Goal: Find specific page/section: Find specific page/section

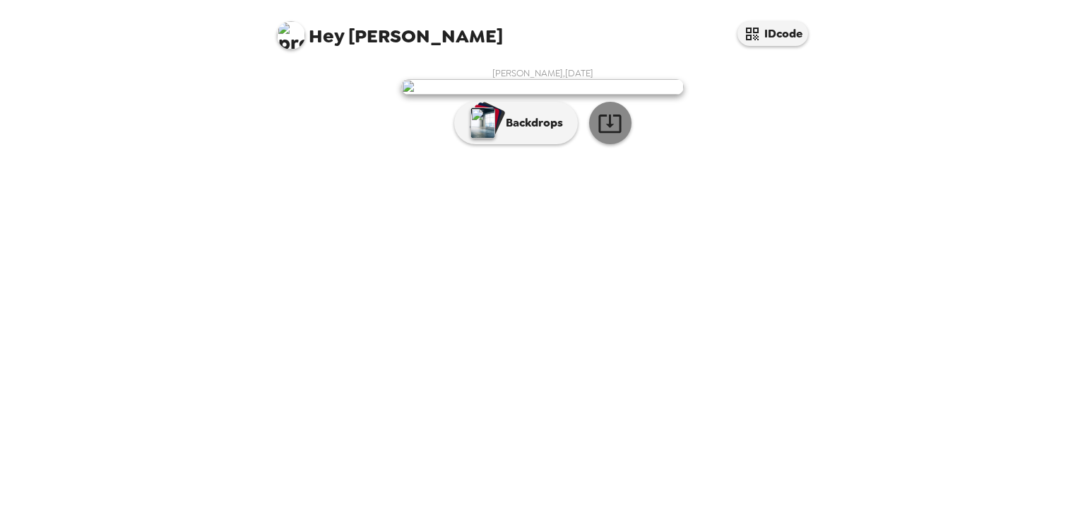
click at [598, 136] on icon "button" at bounding box center [610, 123] width 25 height 25
click at [513, 131] on p "Backdrops" at bounding box center [531, 122] width 64 height 17
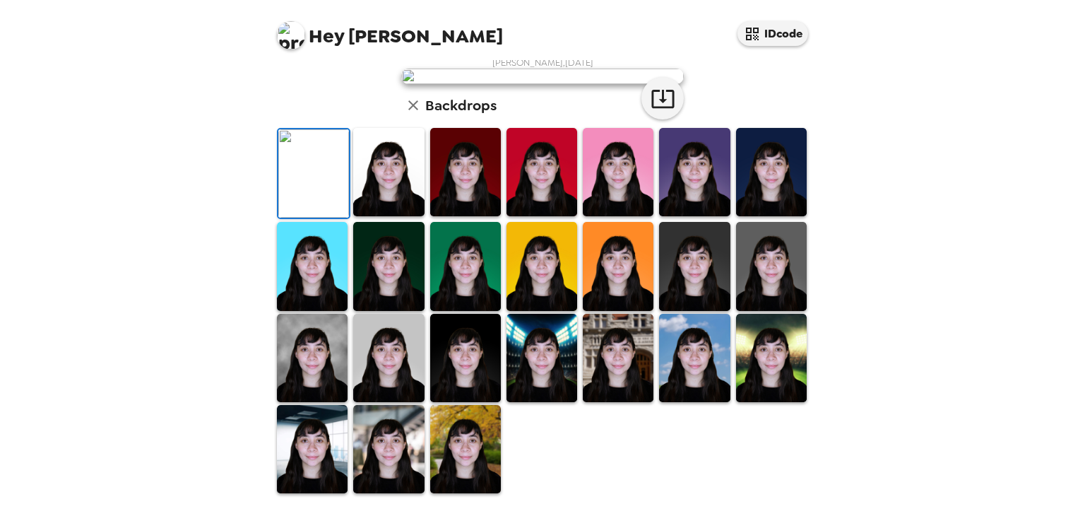
scroll to position [360, 0]
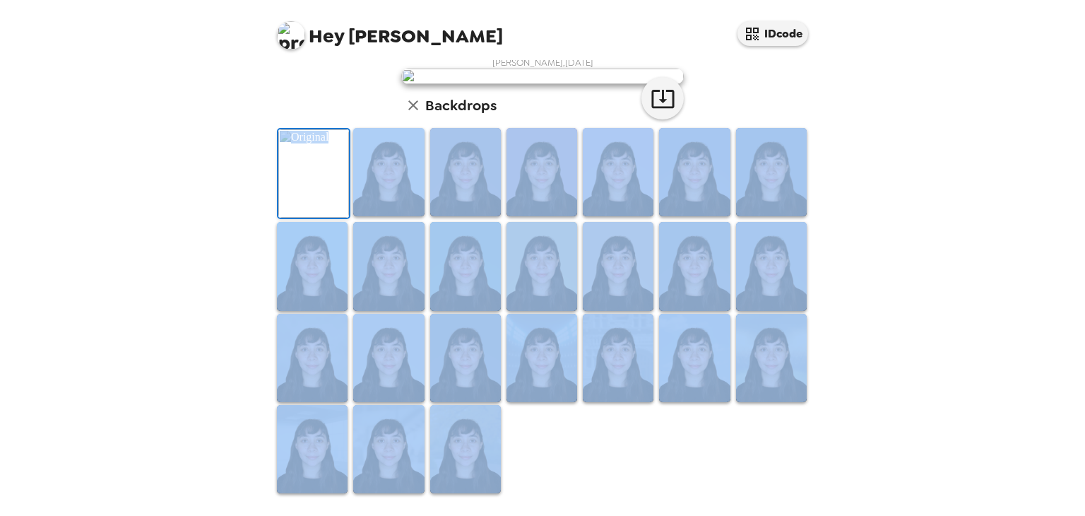
drag, startPoint x: 225, startPoint y: 153, endPoint x: 466, endPoint y: 466, distance: 395.9
click at [466, 466] on div "Hey Rocio IDcode Rocio Duran Orozco , 09-04-2025 Backdrops" at bounding box center [542, 258] width 1085 height 516
click at [660, 99] on icon "button" at bounding box center [662, 99] width 23 height 18
click at [911, 169] on div "Hey Rocio IDcode Rocio Duran Orozco , 09-04-2025 Backdrops" at bounding box center [542, 258] width 1085 height 516
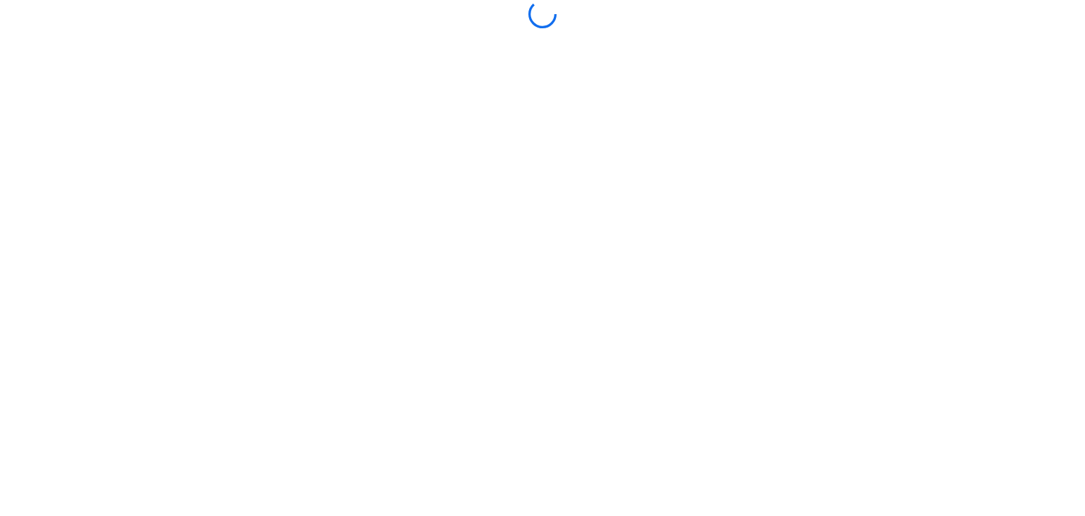
scroll to position [155, 0]
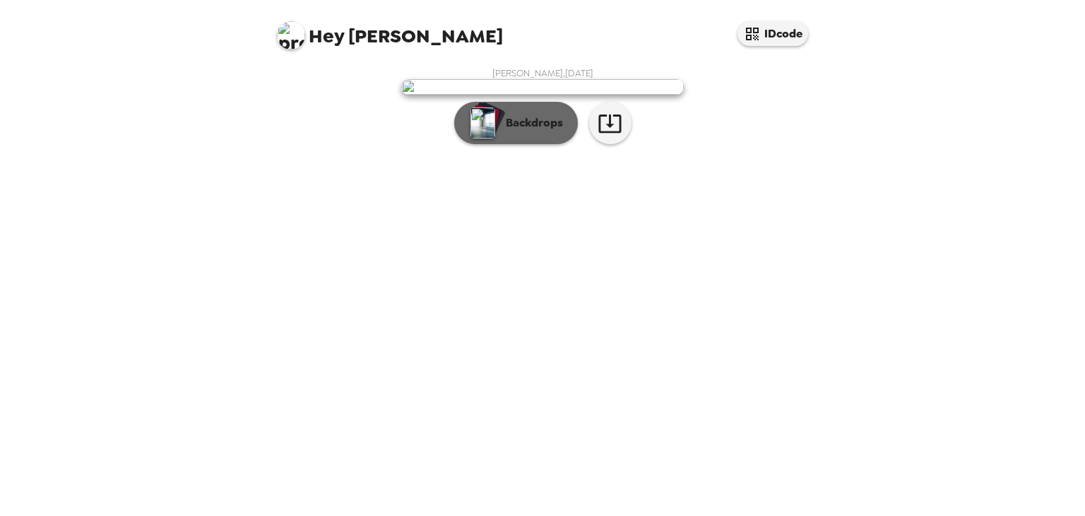
click at [531, 131] on p "Backdrops" at bounding box center [531, 122] width 64 height 17
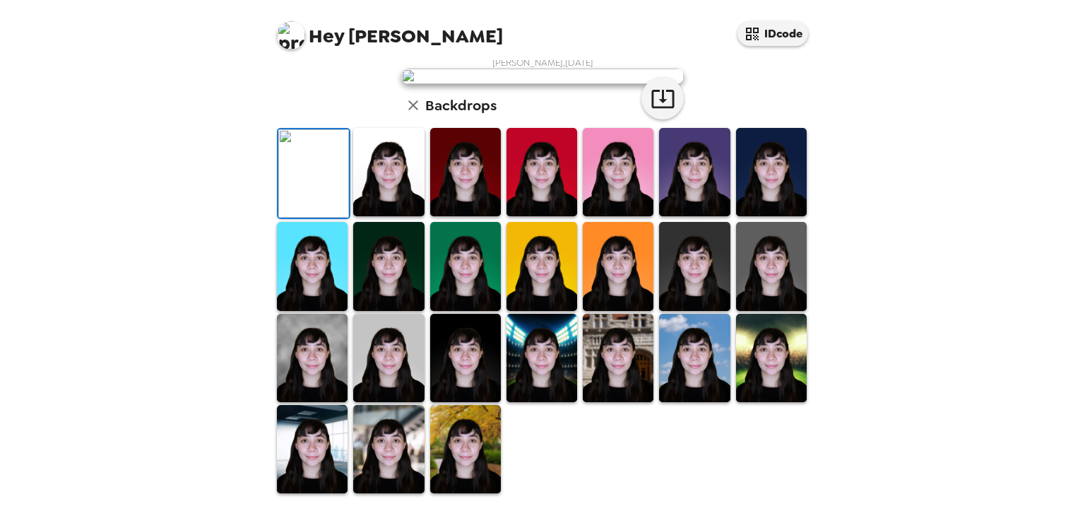
scroll to position [360, 0]
click at [393, 377] on img at bounding box center [388, 358] width 71 height 88
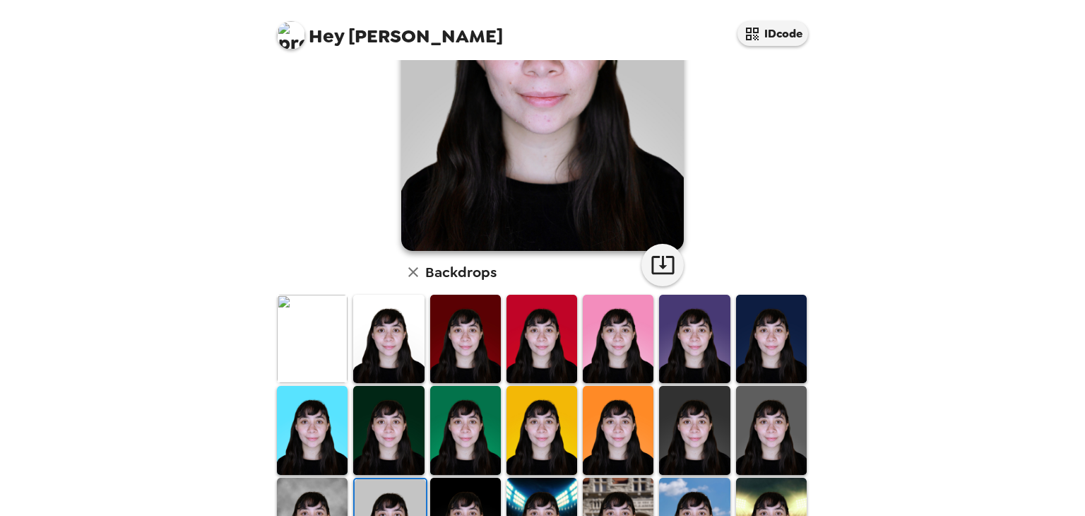
scroll to position [6, 0]
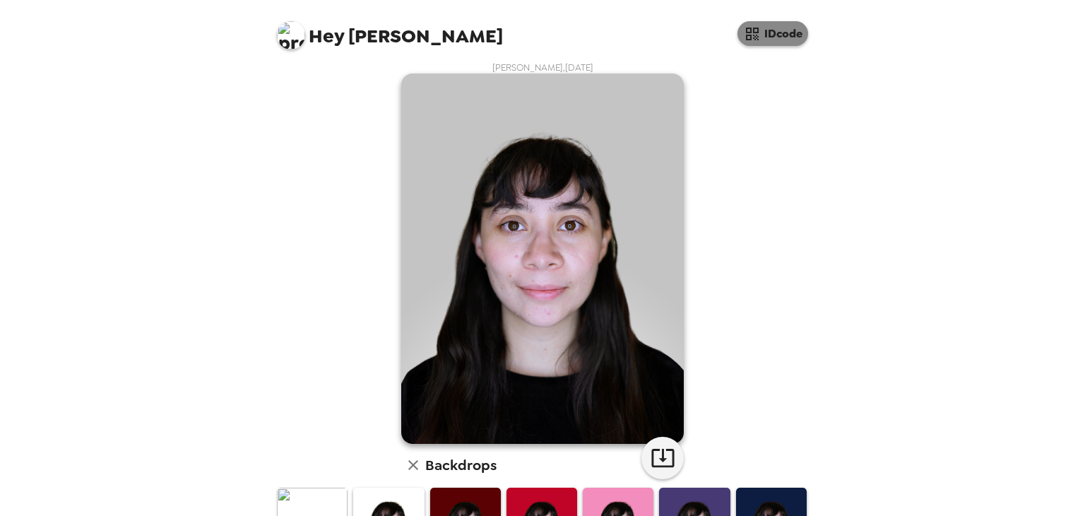
click at [774, 30] on button "IDcode" at bounding box center [772, 33] width 71 height 25
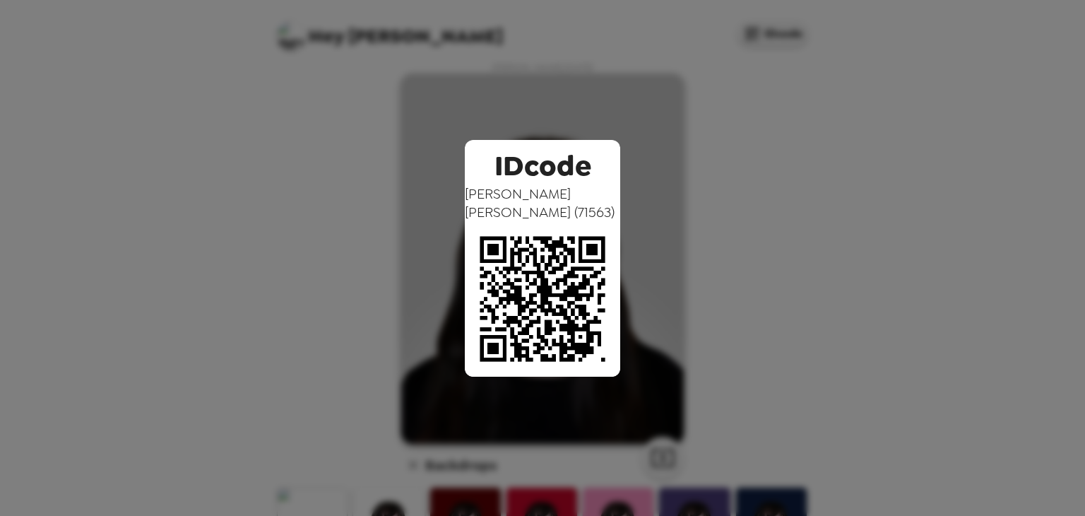
click at [554, 287] on img at bounding box center [542, 298] width 155 height 155
click at [701, 170] on div "IDcode [PERSON_NAME] ( 71563 )" at bounding box center [542, 258] width 1085 height 516
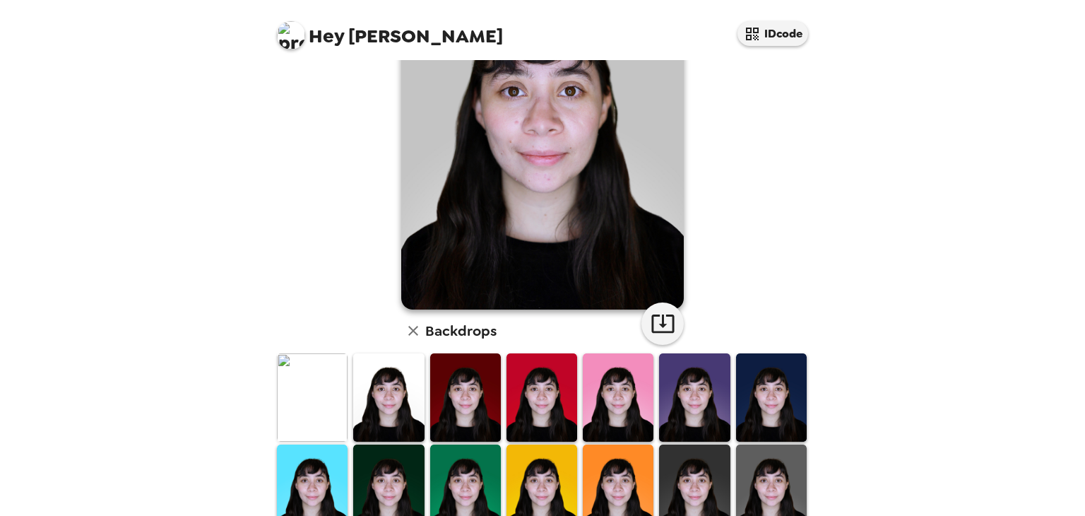
scroll to position [359, 0]
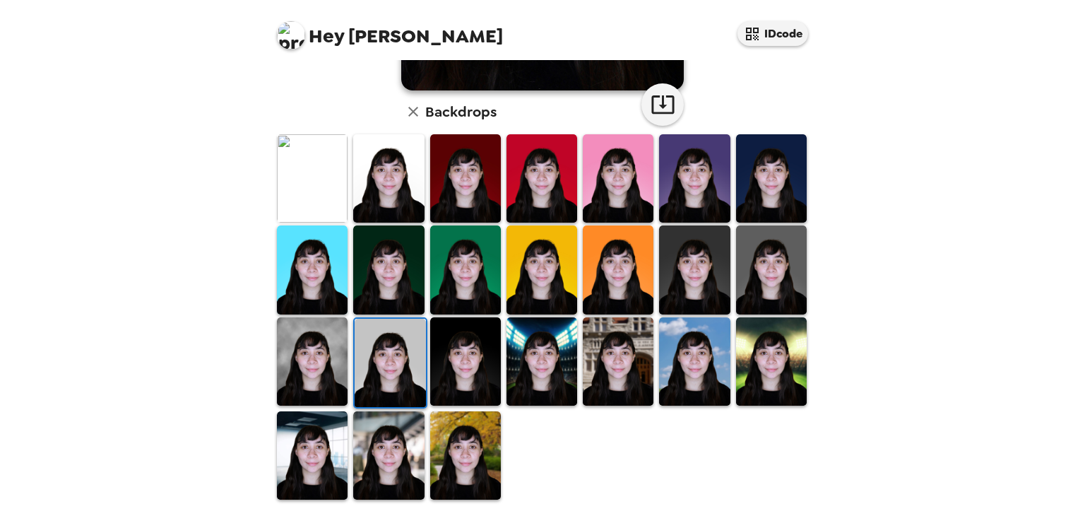
click at [484, 444] on img at bounding box center [465, 455] width 71 height 88
